Goal: Task Accomplishment & Management: Complete application form

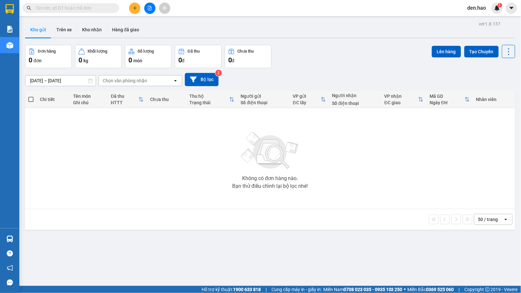
click at [133, 8] on icon "plus" at bounding box center [135, 8] width 5 height 5
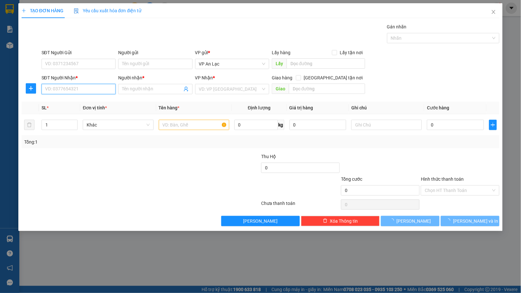
click at [69, 92] on input "SĐT Người Nhận *" at bounding box center [79, 89] width 74 height 10
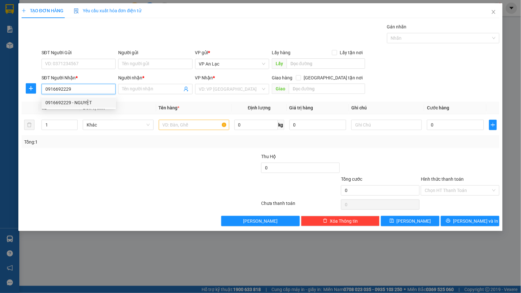
type input "0916692229"
click at [79, 111] on th "SL *" at bounding box center [59, 108] width 41 height 13
click at [85, 104] on th "Đơn vị tính *" at bounding box center [118, 108] width 76 height 13
click at [86, 89] on input "0916692229" at bounding box center [79, 89] width 74 height 10
click at [89, 99] on div "0916692229 - NGUYỆT" at bounding box center [78, 102] width 67 height 7
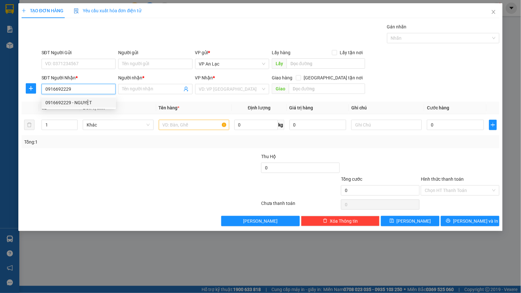
type input "NGUYỆT"
type input "50.000"
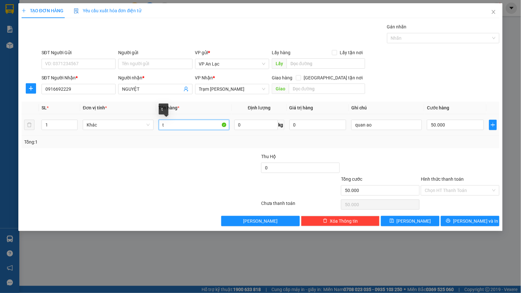
click at [167, 122] on input "t" at bounding box center [194, 125] width 71 height 10
type input "h"
click at [462, 125] on input "50.000" at bounding box center [455, 125] width 57 height 10
type input "0"
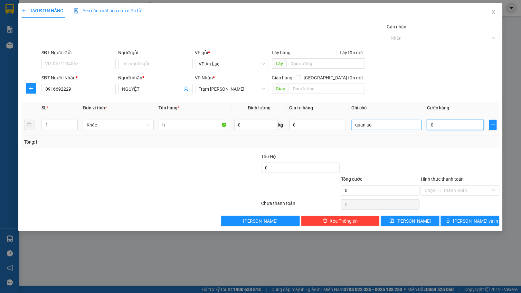
type input "0"
click at [411, 128] on input "quan ao" at bounding box center [387, 125] width 71 height 10
type input "q"
type input "chìa khóa"
click at [447, 127] on input "0" at bounding box center [455, 125] width 57 height 10
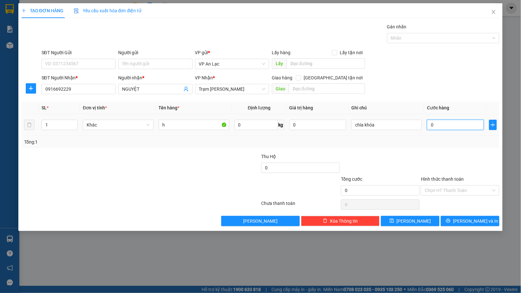
type input "2"
type input "20"
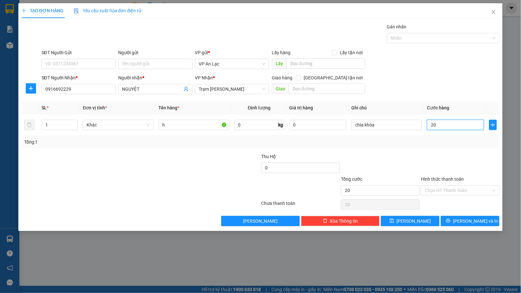
type input "20"
type input "20.000"
click at [444, 143] on div "Tổng: 1" at bounding box center [260, 141] width 473 height 7
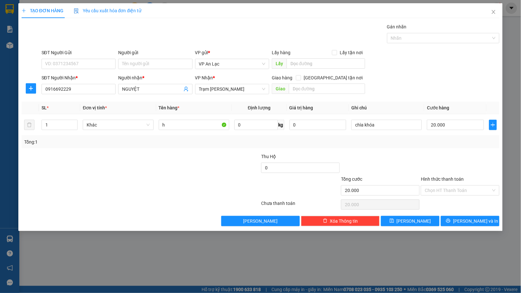
click at [450, 203] on div "Chọn HT Thanh Toán" at bounding box center [461, 204] width 80 height 13
click at [465, 224] on span "Lưu và In" at bounding box center [475, 220] width 45 height 7
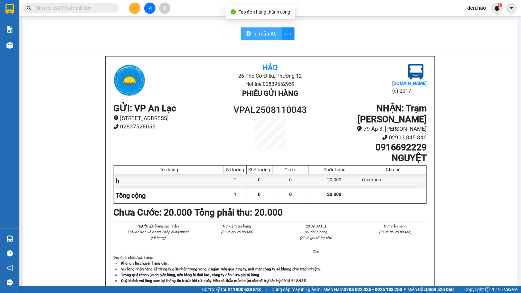
drag, startPoint x: 254, startPoint y: 39, endPoint x: 266, endPoint y: 58, distance: 22.7
click at [254, 38] on button "In mẫu A5" at bounding box center [261, 33] width 41 height 13
click at [426, 256] on div "Hảo 26 Phó Cơ Điều, Phường 12 Hotline: 02839552959 Phiếu gửi hàng Vexere.com (c…" at bounding box center [270, 175] width 329 height 238
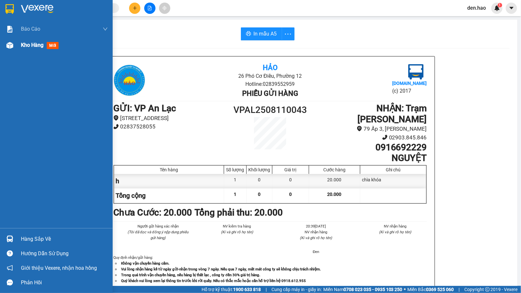
click at [21, 42] on div "Kho hàng mới" at bounding box center [56, 45] width 113 height 16
click at [21, 42] on span "Kho hàng" at bounding box center [32, 45] width 23 height 6
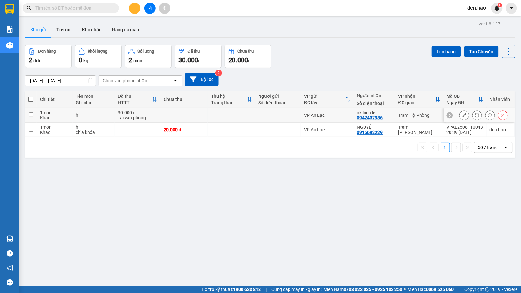
click at [475, 117] on icon at bounding box center [477, 115] width 5 height 5
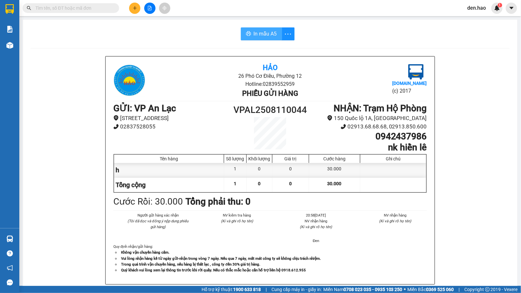
click at [261, 28] on button "In mẫu A5" at bounding box center [261, 33] width 41 height 13
click at [24, 48] on main "In mẫu A5 Hảo 26 Phó Cơ Điều, Phường 12 Hotline: 02839552959 Phiếu gửi hàng [DO…" at bounding box center [260, 142] width 521 height 285
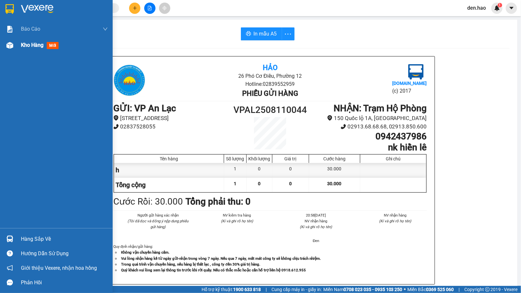
click at [14, 46] on div at bounding box center [9, 45] width 11 height 11
click at [15, 46] on div at bounding box center [9, 45] width 11 height 11
